Goal: Register for event/course

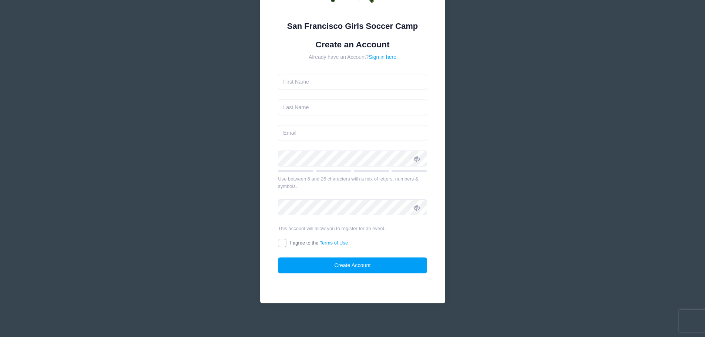
scroll to position [65, 0]
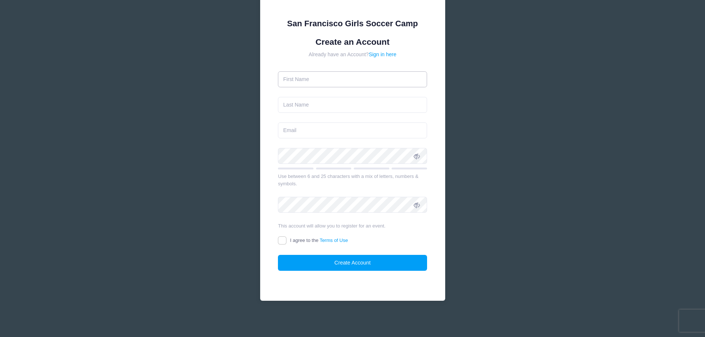
click at [353, 79] on input "text" at bounding box center [352, 79] width 149 height 16
type input "[PERSON_NAME]"
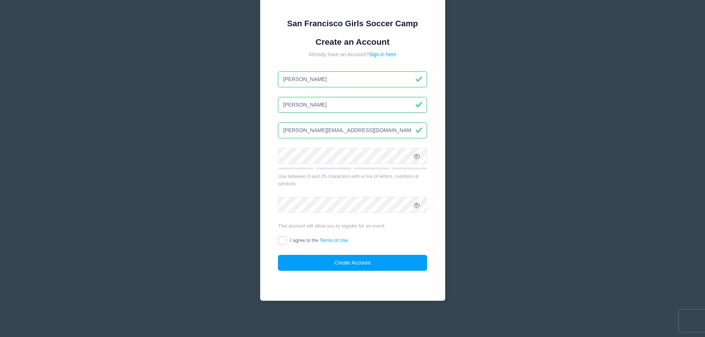
click at [347, 132] on input "[PERSON_NAME][EMAIL_ADDRESS][DOMAIN_NAME]" at bounding box center [352, 130] width 149 height 16
type input "[EMAIL_ADDRESS][DOMAIN_NAME]"
click at [416, 155] on icon at bounding box center [417, 156] width 6 height 6
click at [284, 240] on input "I agree to the Terms of Use" at bounding box center [282, 240] width 9 height 9
checkbox input "true"
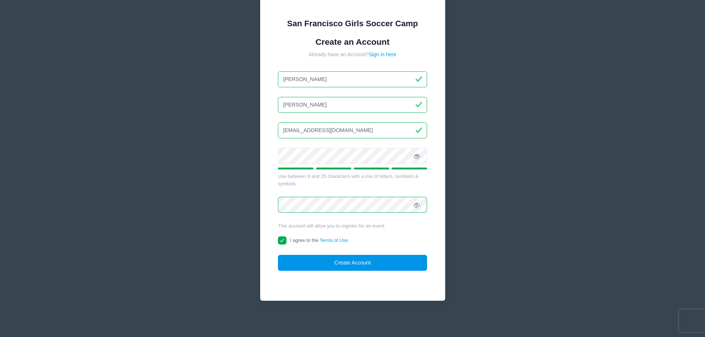
click at [375, 264] on button "Create Account" at bounding box center [352, 263] width 149 height 16
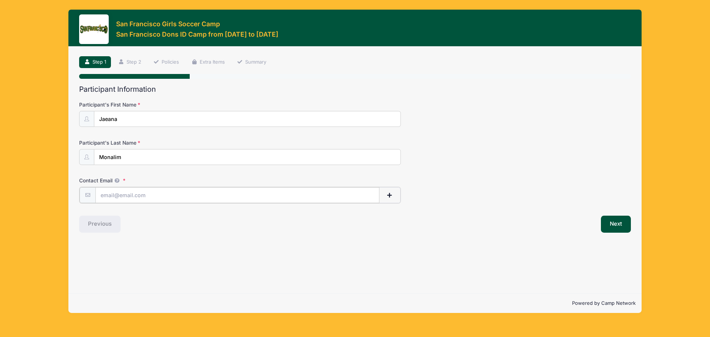
click at [153, 194] on input "Contact Email" at bounding box center [237, 195] width 284 height 16
click at [193, 195] on input "[EMAIL_ADDRESS][DOMAIN_NAME]" at bounding box center [237, 195] width 284 height 16
drag, startPoint x: 193, startPoint y: 195, endPoint x: 95, endPoint y: 201, distance: 98.2
click at [95, 201] on div "[EMAIL_ADDRESS][DOMAIN_NAME]" at bounding box center [240, 195] width 322 height 17
click at [127, 195] on input "[EMAIL_ADDRESS][DOMAIN_NAME]" at bounding box center [237, 195] width 284 height 16
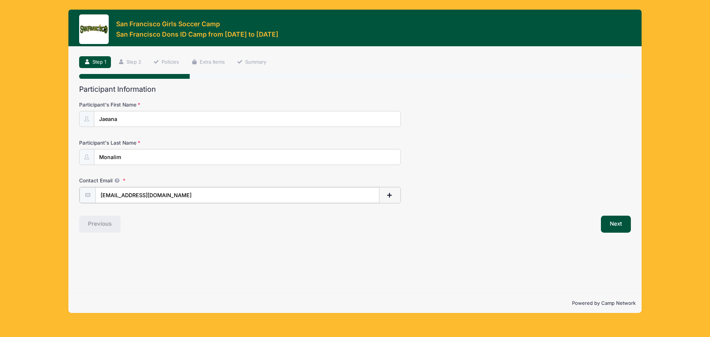
click at [134, 196] on input "[EMAIL_ADDRESS][DOMAIN_NAME]" at bounding box center [237, 195] width 284 height 16
drag, startPoint x: 137, startPoint y: 194, endPoint x: 95, endPoint y: 192, distance: 41.8
click at [94, 196] on div "[EMAIL_ADDRESS][DOMAIN_NAME]" at bounding box center [240, 195] width 322 height 17
type input "[EMAIL_ADDRESS][DOMAIN_NAME]"
click at [614, 227] on button "Next" at bounding box center [616, 223] width 30 height 17
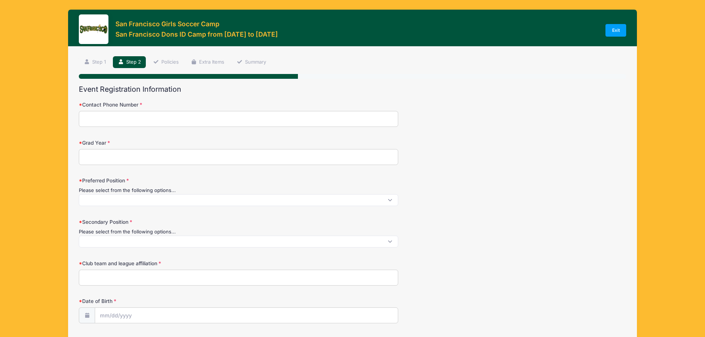
click at [135, 117] on input "Contact Phone Number" at bounding box center [238, 119] width 319 height 16
type input "8083060337"
type input "Ewa Beach"
select select "HI"
type input "[PERSON_NAME]"
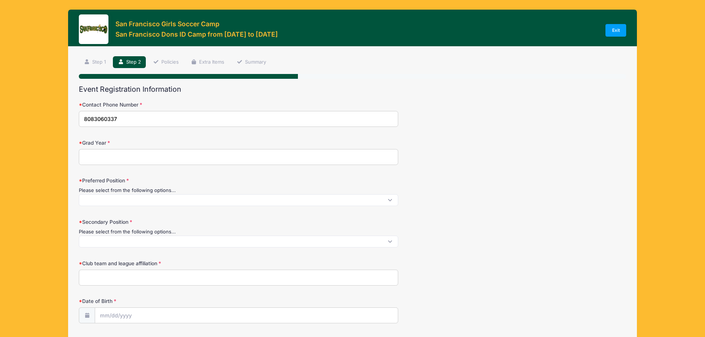
click at [134, 157] on input "Grad Year" at bounding box center [238, 157] width 319 height 16
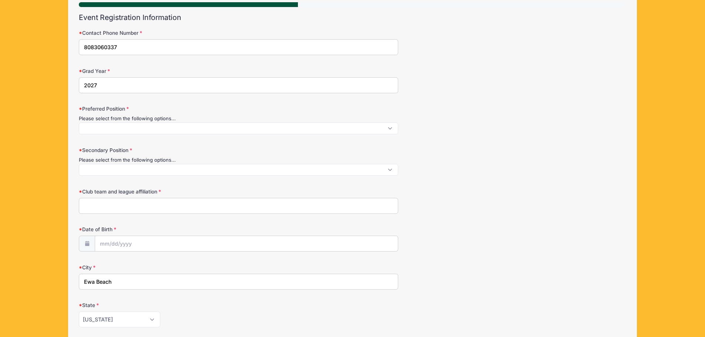
scroll to position [74, 0]
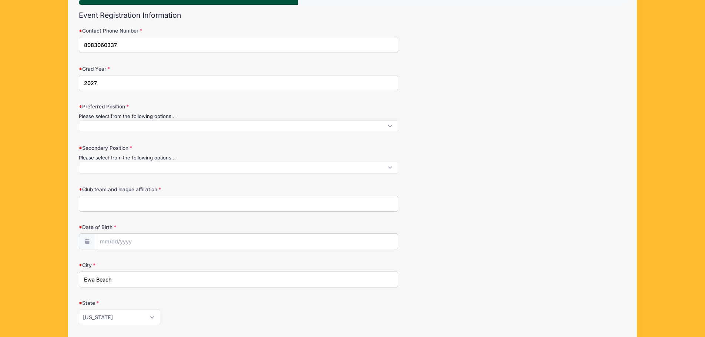
type input "2027"
click at [391, 126] on span at bounding box center [238, 126] width 319 height 12
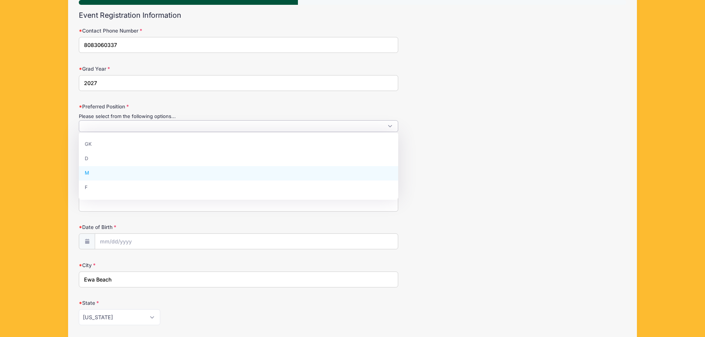
select select "M"
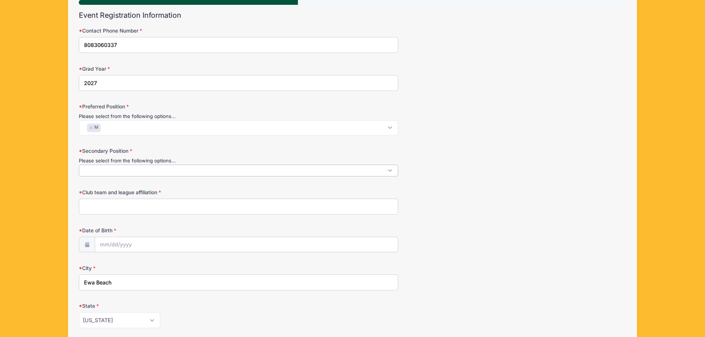
click at [122, 170] on span at bounding box center [238, 171] width 319 height 12
select select "F"
click at [127, 210] on input "Club team and league affiliation" at bounding box center [238, 210] width 319 height 16
type input "[US_STATE] Rush"
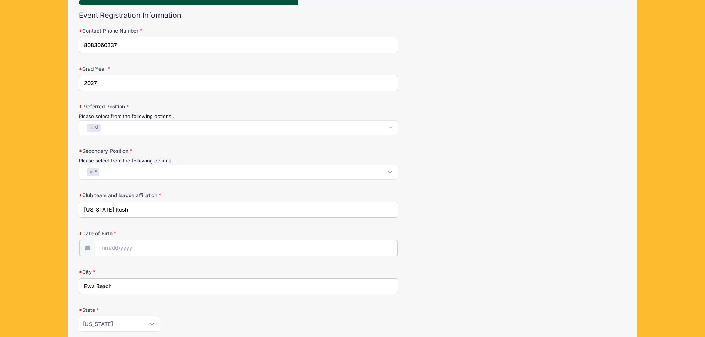
click at [171, 245] on input "Date of Birth" at bounding box center [246, 248] width 303 height 16
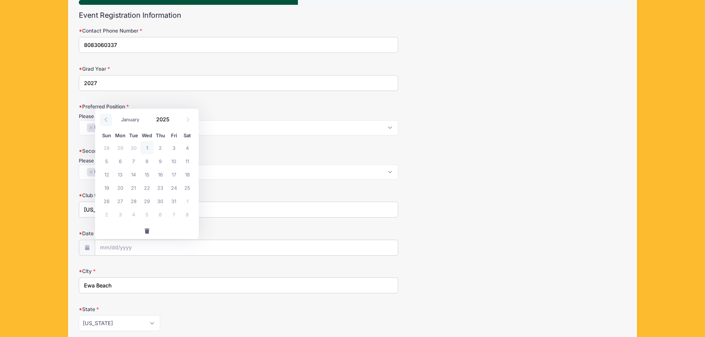
click at [107, 120] on icon at bounding box center [106, 119] width 5 height 5
select select "8"
click at [174, 122] on span at bounding box center [173, 122] width 5 height 6
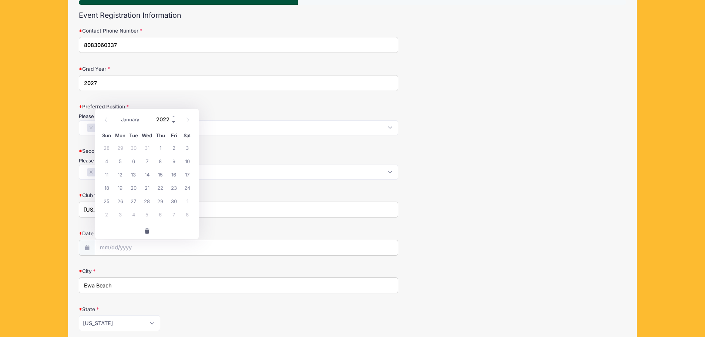
click at [174, 122] on span at bounding box center [173, 122] width 5 height 6
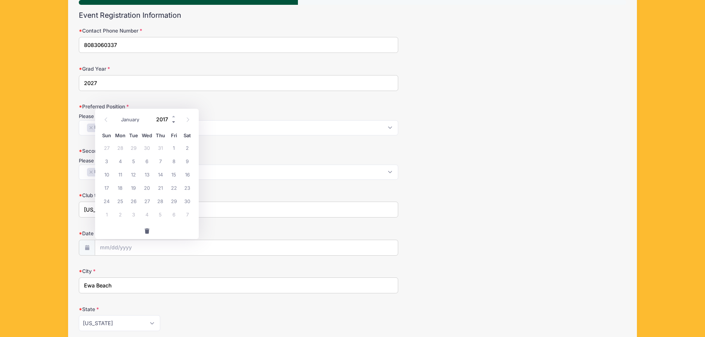
click at [174, 122] on span at bounding box center [173, 122] width 5 height 6
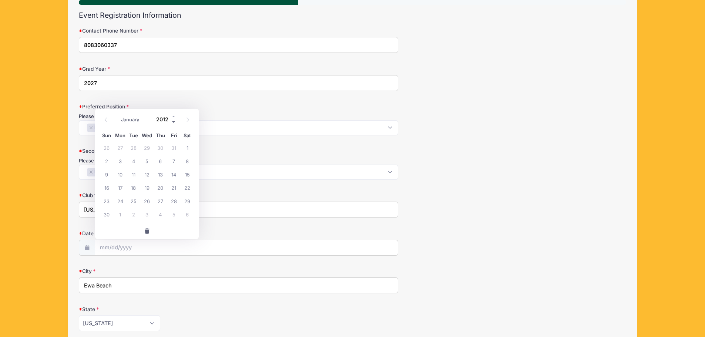
click at [174, 122] on span at bounding box center [173, 122] width 5 height 6
type input "2008"
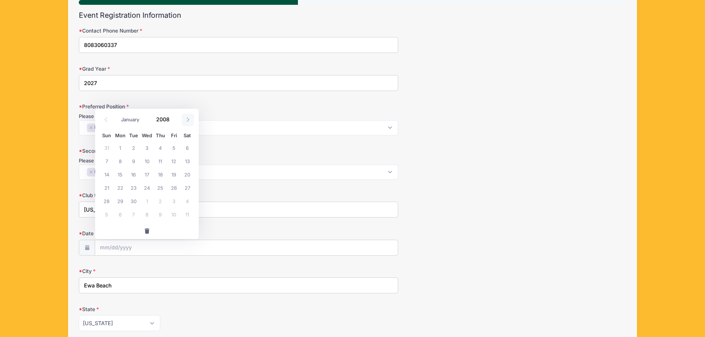
click at [186, 118] on icon at bounding box center [187, 119] width 5 height 5
select select "9"
click at [135, 174] on span "14" at bounding box center [133, 174] width 13 height 13
type input "[DATE]"
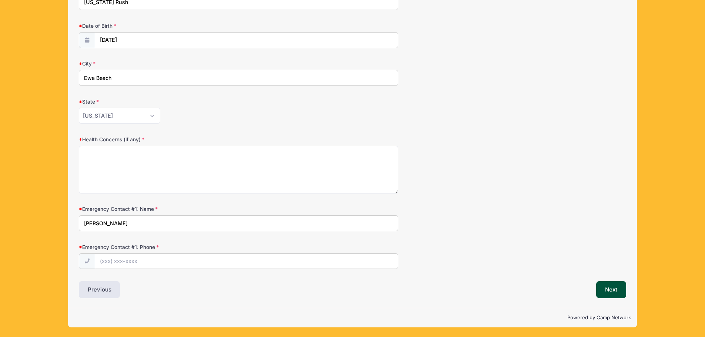
scroll to position [282, 0]
click at [83, 224] on input "[PERSON_NAME]" at bounding box center [238, 223] width 319 height 16
type input "[PERSON_NAME]"
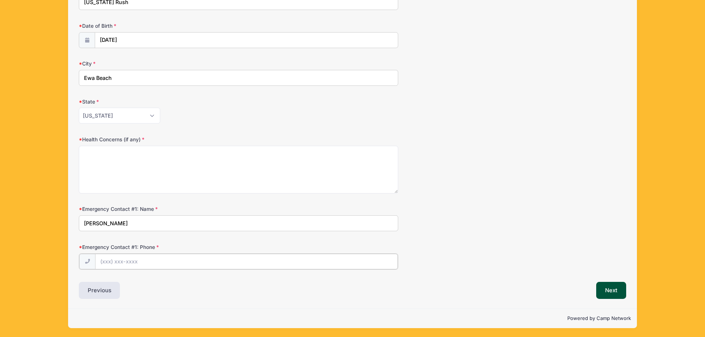
click at [155, 263] on input "Emergency Contact #1: Phone" at bounding box center [246, 262] width 303 height 16
type input "[PHONE_NUMBER]"
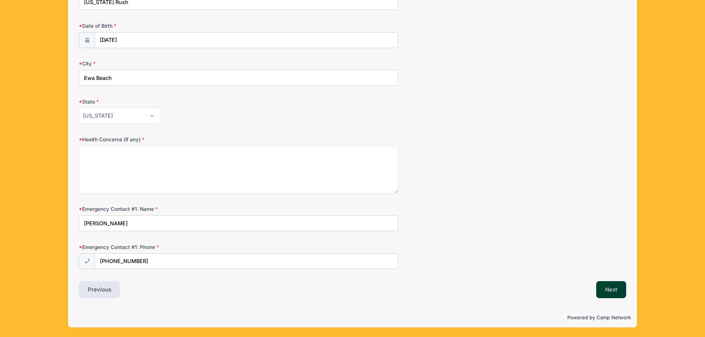
click at [611, 293] on button "Next" at bounding box center [611, 289] width 30 height 17
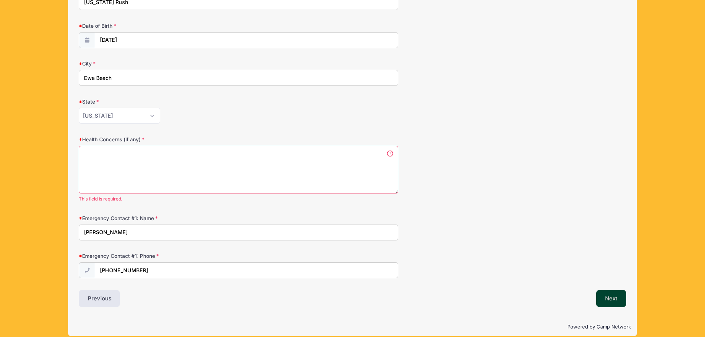
scroll to position [0, 0]
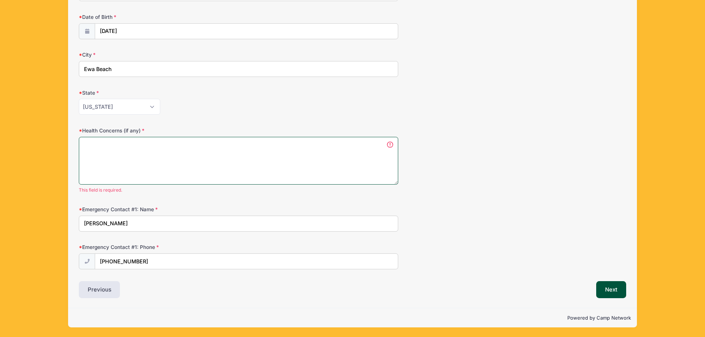
click at [166, 148] on textarea "Health Concerns (if any)" at bounding box center [238, 161] width 319 height 48
type textarea "M"
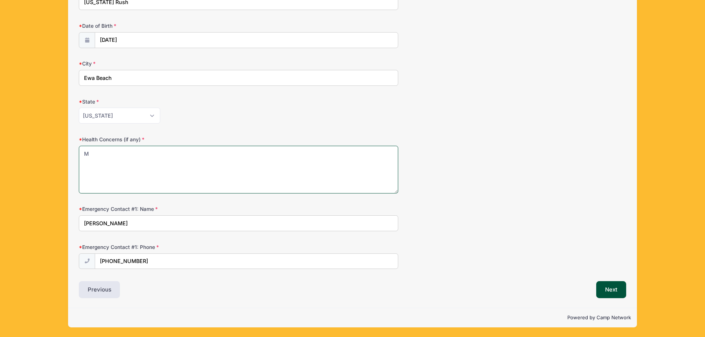
scroll to position [282, 0]
type textarea "None"
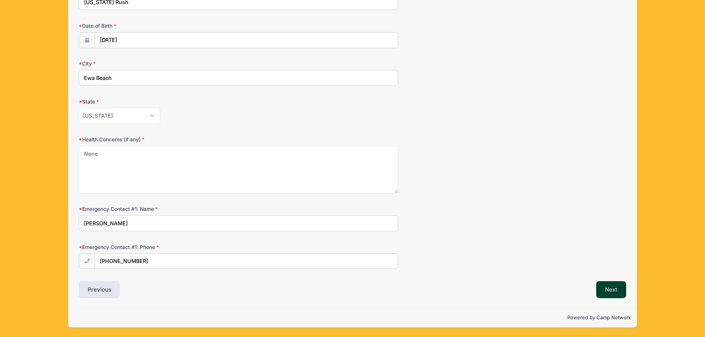
click at [608, 288] on button "Next" at bounding box center [611, 289] width 30 height 17
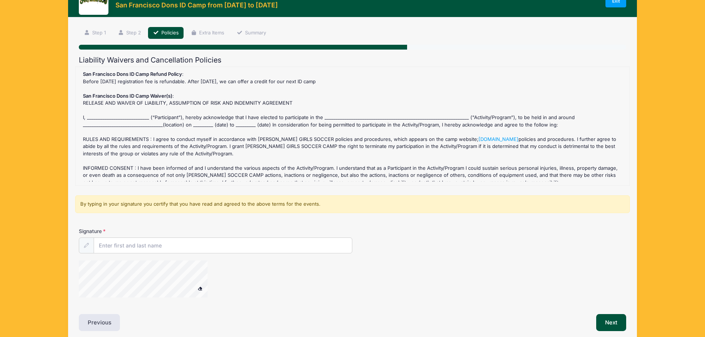
scroll to position [0, 0]
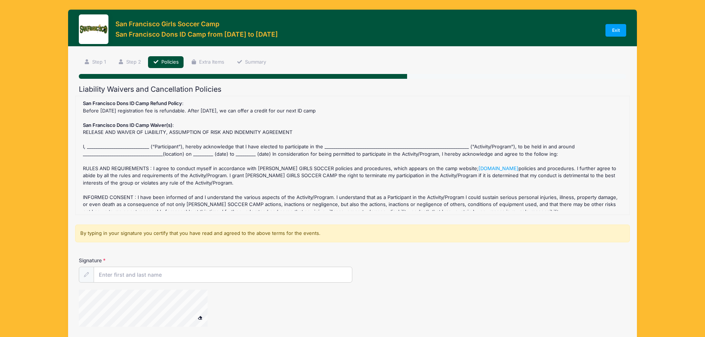
click at [105, 143] on div "San Francisco Dons ID Camp Refund Policy : Before [DATE] registration fee is re…" at bounding box center [352, 155] width 546 height 111
click at [113, 146] on div "San Francisco Dons ID Camp Refund Policy : Before [DATE] registration fee is re…" at bounding box center [352, 155] width 546 height 111
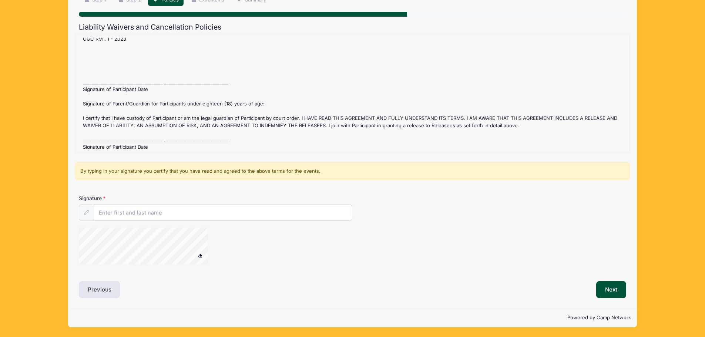
scroll to position [300, 0]
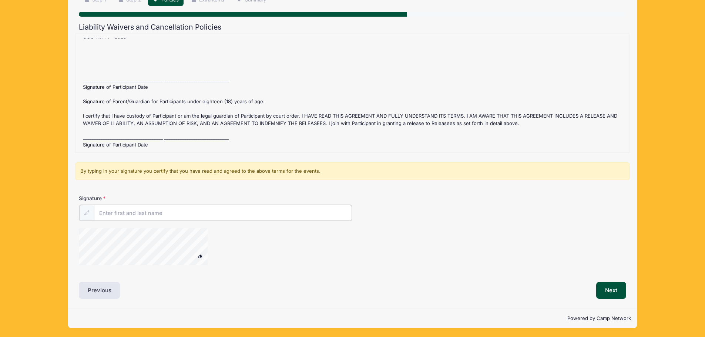
click at [139, 212] on input "Signature" at bounding box center [223, 213] width 258 height 16
click at [100, 213] on input "jaeana Monalim" at bounding box center [223, 213] width 258 height 16
type input "[PERSON_NAME]"
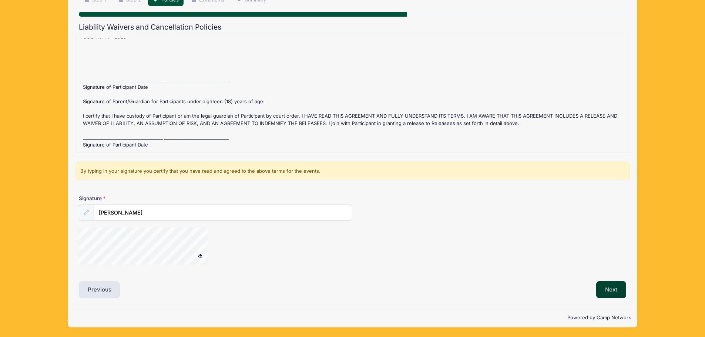
click at [611, 291] on button "Next" at bounding box center [611, 289] width 30 height 17
click at [200, 254] on span at bounding box center [200, 255] width 5 height 4
click at [166, 185] on form "San Francisco Dons ID Camp Refund Policy : Before [DATE] registration fee is re…" at bounding box center [352, 153] width 547 height 238
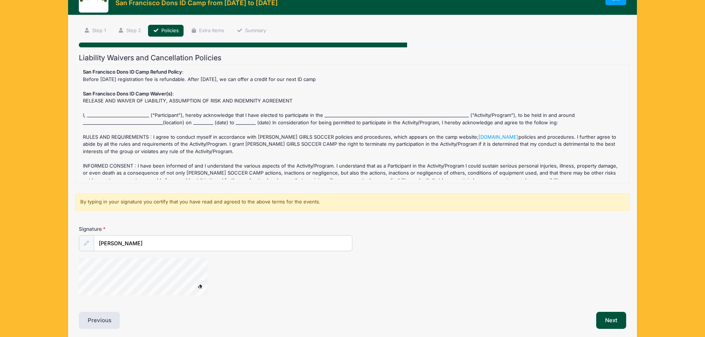
scroll to position [0, 0]
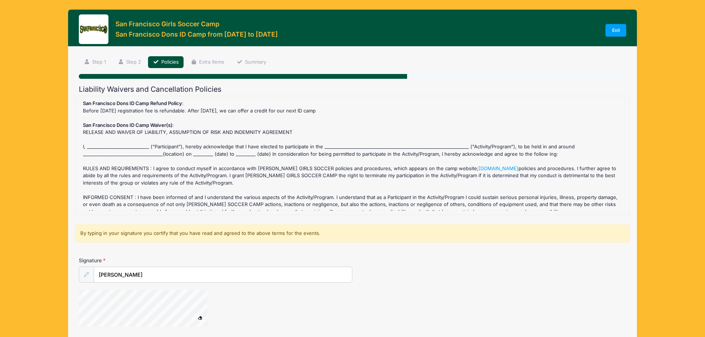
click at [113, 144] on div "San Francisco Dons ID Camp Refund Policy : Before [DATE] registration fee is re…" at bounding box center [352, 155] width 546 height 111
click at [114, 153] on div "San Francisco Dons ID Camp Refund Policy : Before [DATE] registration fee is re…" at bounding box center [352, 155] width 546 height 111
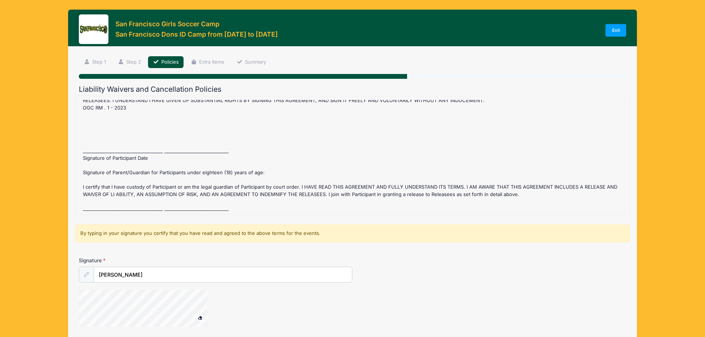
scroll to position [300, 0]
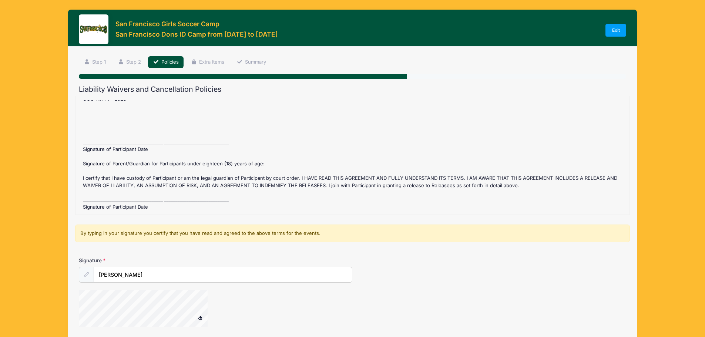
click at [123, 137] on div "San Francisco Dons ID Camp Refund Policy : Before [DATE] registration fee is re…" at bounding box center [352, 155] width 546 height 111
click at [123, 142] on div "San Francisco Dons ID Camp Refund Policy : Before [DATE] registration fee is re…" at bounding box center [352, 155] width 546 height 111
click at [109, 199] on div "San Francisco Dons ID Camp Refund Policy : Before [DATE] registration fee is re…" at bounding box center [352, 155] width 546 height 111
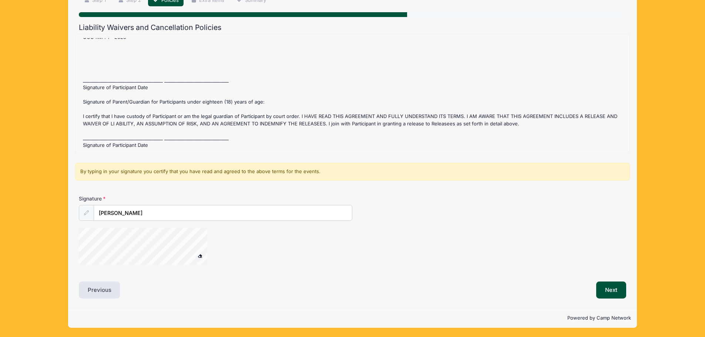
scroll to position [62, 0]
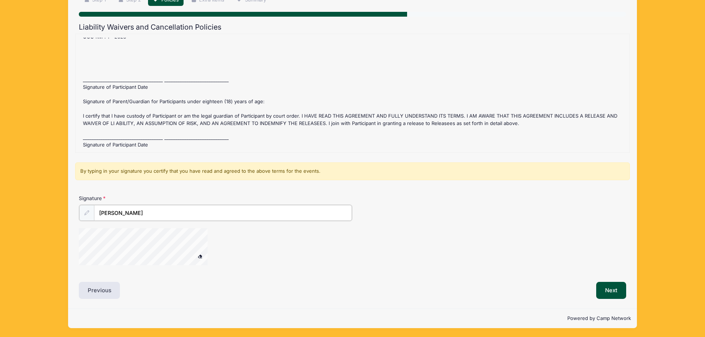
click at [124, 213] on input "[PERSON_NAME]" at bounding box center [223, 213] width 258 height 16
click at [161, 211] on input "[PERSON_NAME]" at bounding box center [223, 213] width 258 height 16
click at [193, 252] on button at bounding box center [199, 256] width 13 height 9
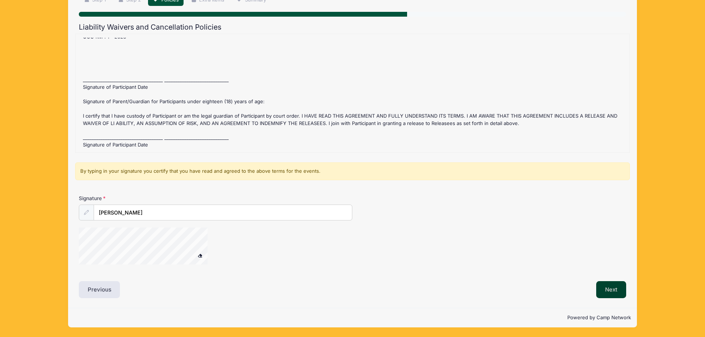
click at [608, 291] on button "Next" at bounding box center [611, 289] width 30 height 17
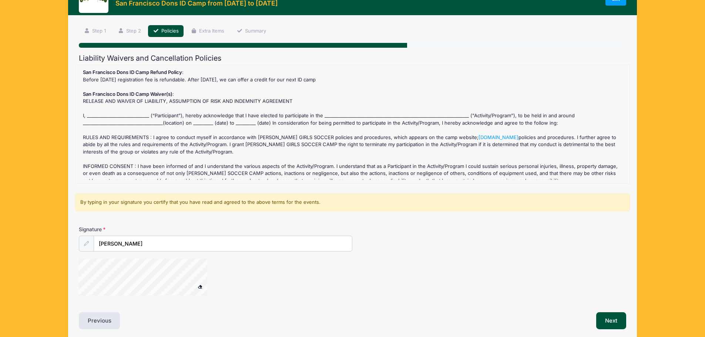
scroll to position [0, 0]
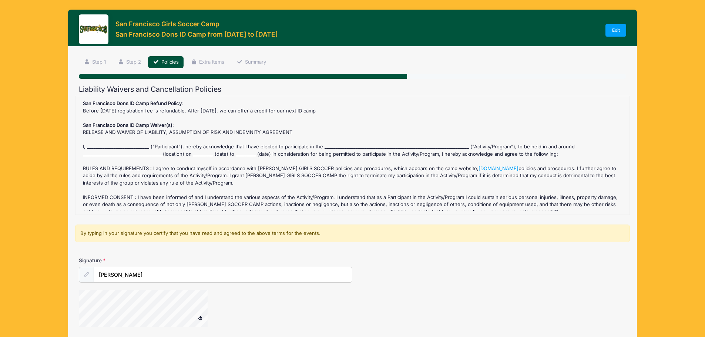
click at [130, 146] on div "San Francisco Dons ID Camp Refund Policy : Before [DATE] registration fee is re…" at bounding box center [352, 155] width 546 height 111
click at [391, 145] on div "San Francisco Dons ID Camp Refund Policy : Before [DATE] registration fee is re…" at bounding box center [352, 155] width 546 height 111
click at [210, 154] on div "San Francisco Dons ID Camp Refund Policy : Before [DATE] registration fee is re…" at bounding box center [352, 155] width 546 height 111
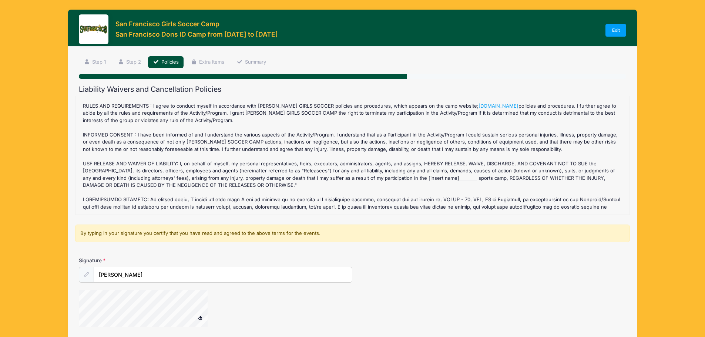
scroll to position [74, 0]
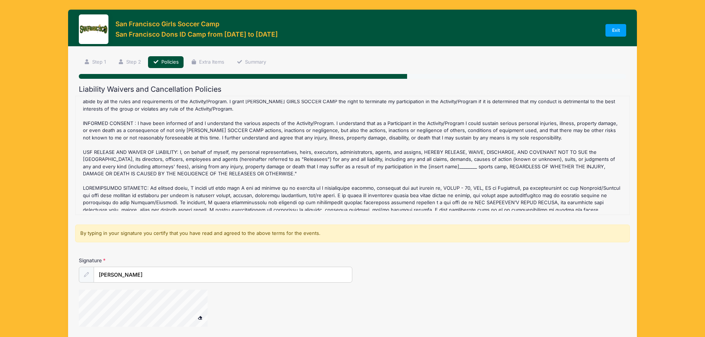
click at [444, 164] on div "San Francisco Dons ID Camp Refund Policy : Before [DATE] registration fee is re…" at bounding box center [352, 155] width 546 height 111
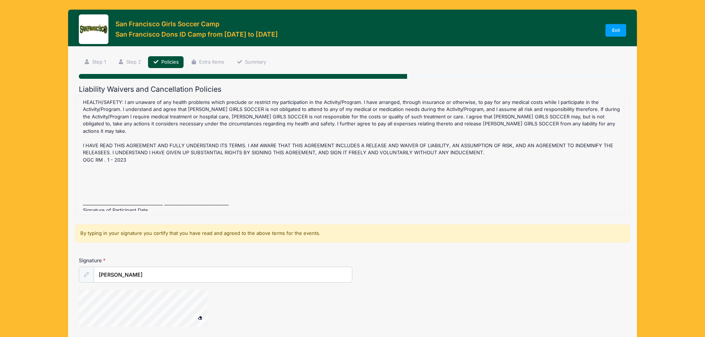
scroll to position [259, 0]
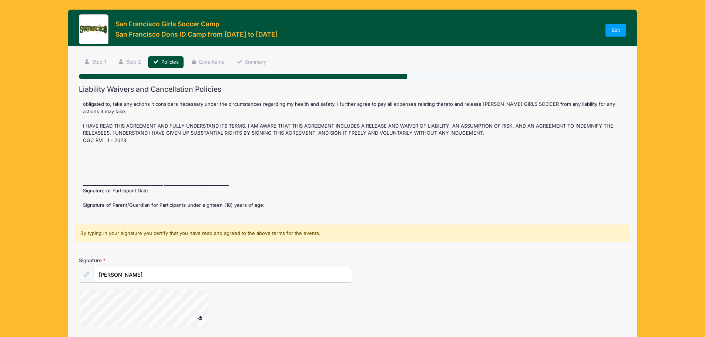
click at [153, 177] on div "San Francisco Dons ID Camp Refund Policy : Before [DATE] registration fee is re…" at bounding box center [352, 155] width 546 height 111
click at [147, 184] on div "San Francisco Dons ID Camp Refund Policy : Before [DATE] registration fee is re…" at bounding box center [352, 155] width 546 height 111
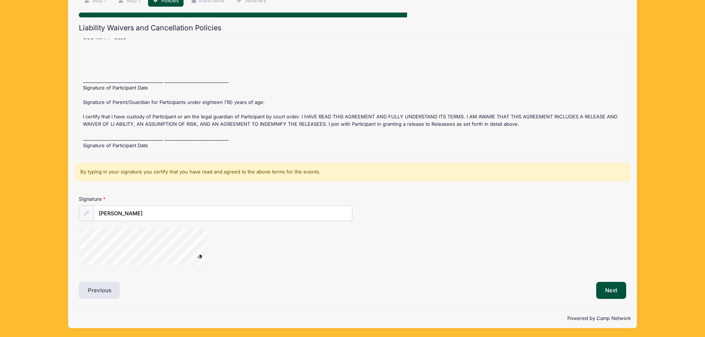
scroll to position [62, 0]
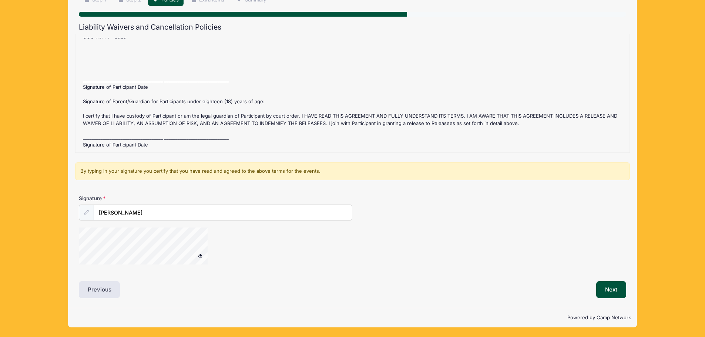
click at [151, 135] on div "San Francisco Dons ID Camp Refund Policy : Before [DATE] registration fee is re…" at bounding box center [352, 93] width 546 height 111
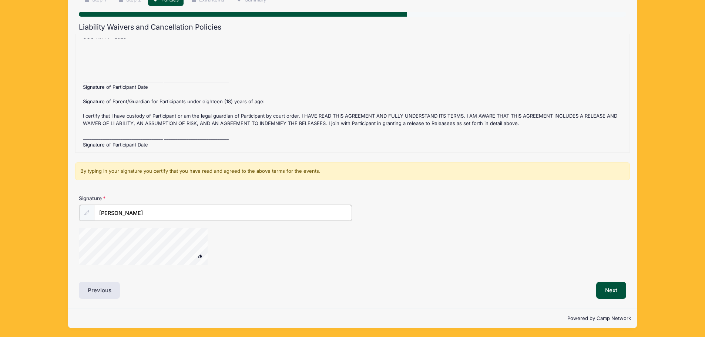
click at [181, 216] on input "[PERSON_NAME]" at bounding box center [223, 213] width 258 height 16
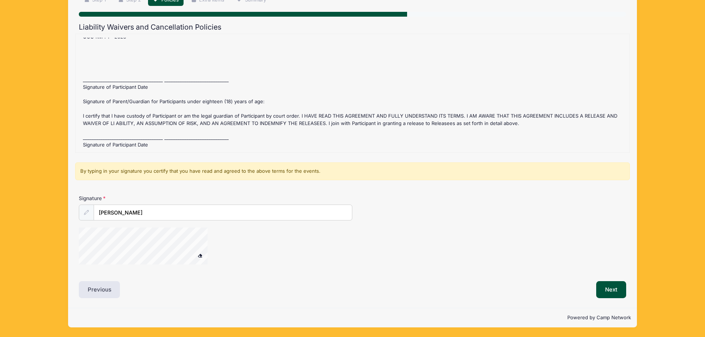
click at [198, 256] on span at bounding box center [200, 255] width 5 height 4
click at [200, 254] on span at bounding box center [200, 255] width 5 height 4
click at [199, 256] on span at bounding box center [200, 255] width 5 height 4
click at [198, 252] on div at bounding box center [153, 247] width 148 height 39
click at [602, 284] on button "Next" at bounding box center [611, 289] width 30 height 17
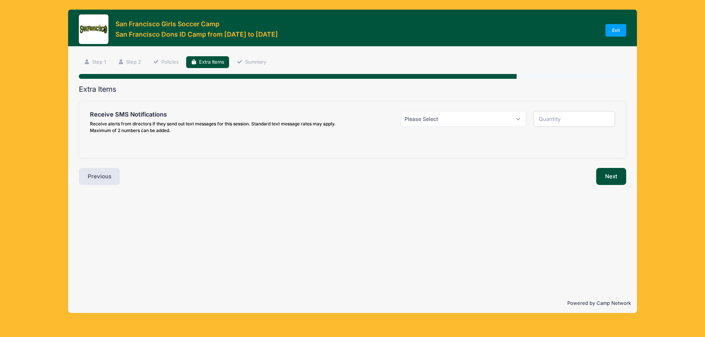
scroll to position [0, 0]
click at [525, 118] on select "Please Select Yes ($0.00) No" at bounding box center [467, 119] width 127 height 16
select select "1"
click at [404, 111] on select "Please Select Yes ($0.00) No" at bounding box center [467, 119] width 127 height 16
type input "1"
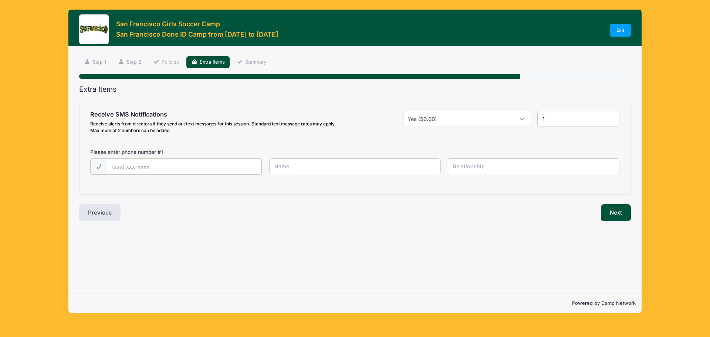
click at [145, 167] on input "text" at bounding box center [184, 167] width 155 height 16
type input "[PHONE_NUMBER]"
click at [385, 166] on input "text" at bounding box center [355, 166] width 172 height 16
type input "[PERSON_NAME]"
click at [473, 171] on input "text" at bounding box center [534, 166] width 172 height 16
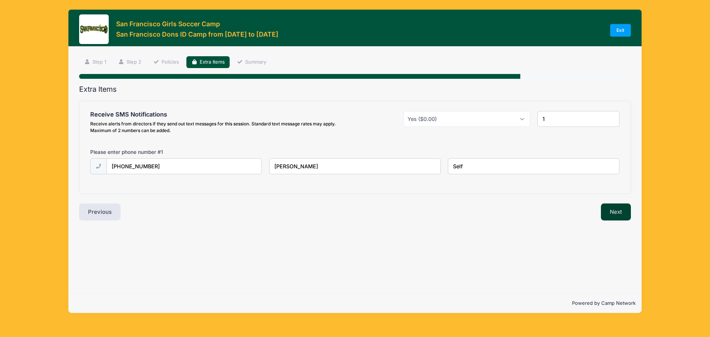
type input "Self"
click at [618, 212] on button "Next" at bounding box center [616, 211] width 30 height 17
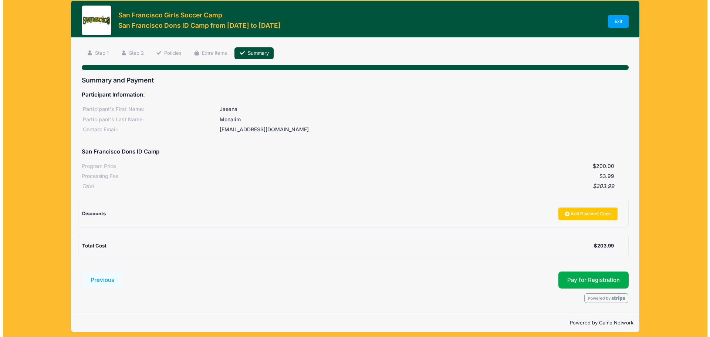
scroll to position [14, 0]
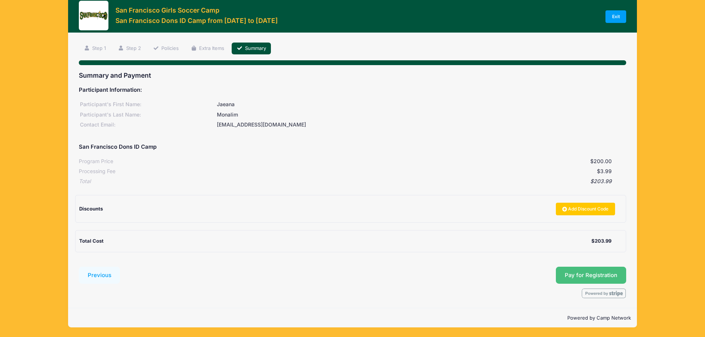
click at [598, 273] on button "Pay for Registration" at bounding box center [591, 275] width 70 height 17
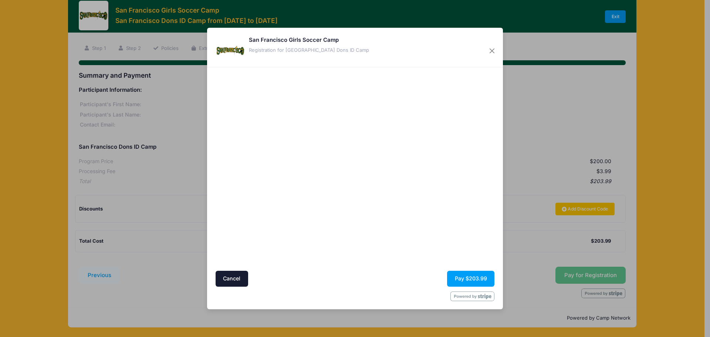
click at [390, 236] on div at bounding box center [427, 169] width 136 height 196
click at [471, 281] on button "Pay $203.99" at bounding box center [470, 279] width 47 height 16
